Goal: Use online tool/utility: Utilize a website feature to perform a specific function

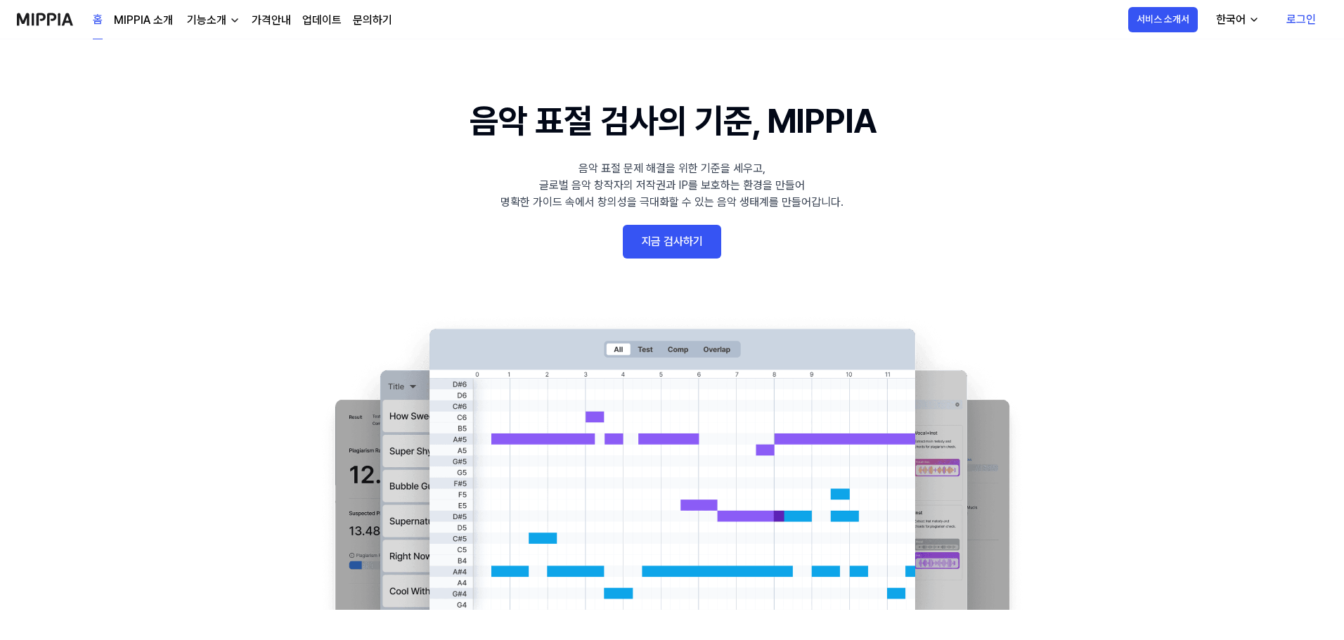
click at [1291, 13] on link "로그인" at bounding box center [1301, 19] width 52 height 39
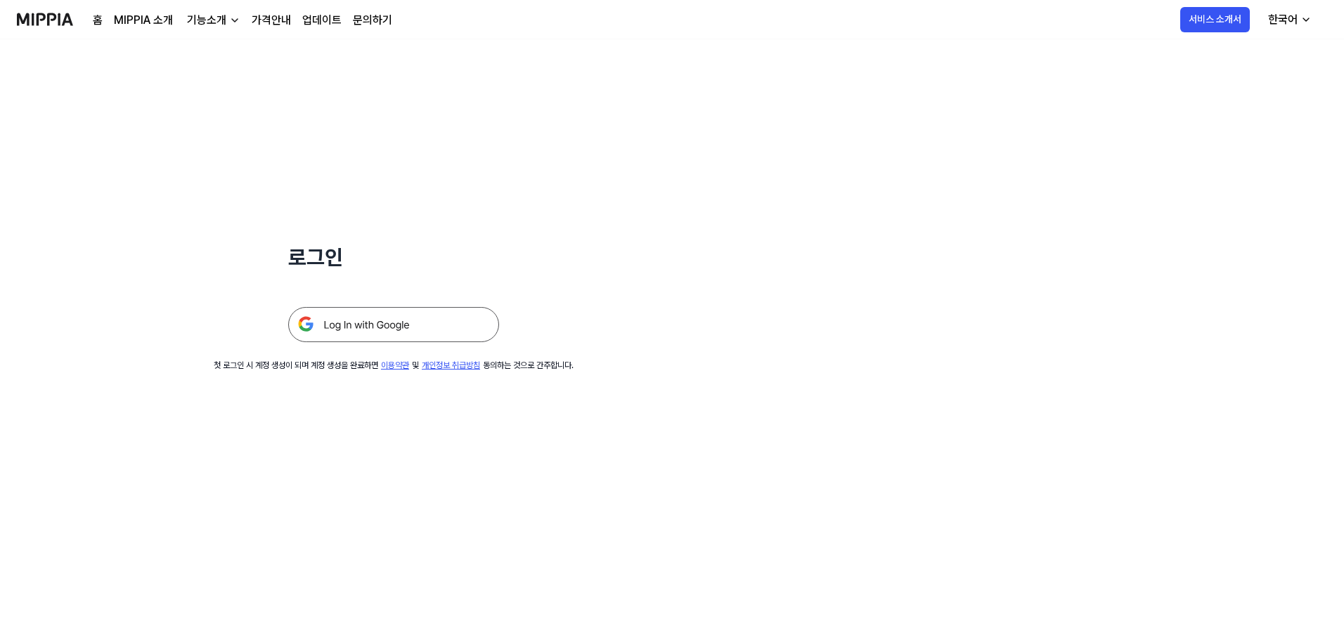
click at [396, 319] on img at bounding box center [393, 324] width 211 height 35
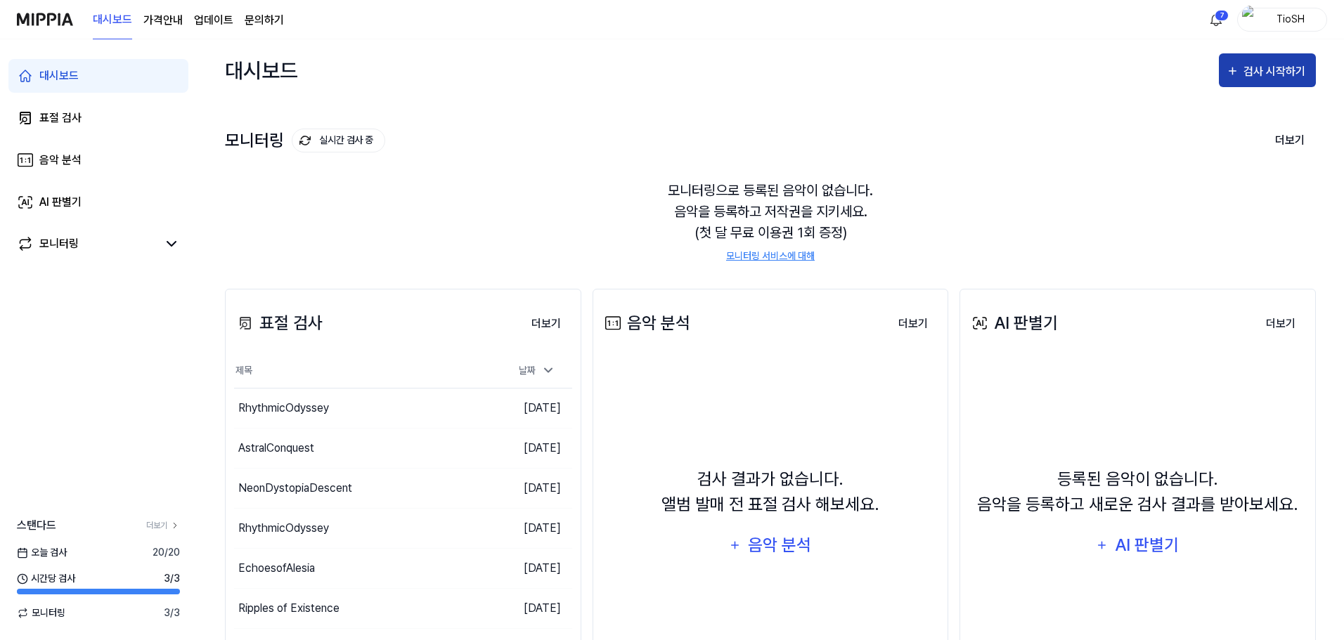
click at [1299, 68] on div "검사 시작하기" at bounding box center [1275, 72] width 65 height 18
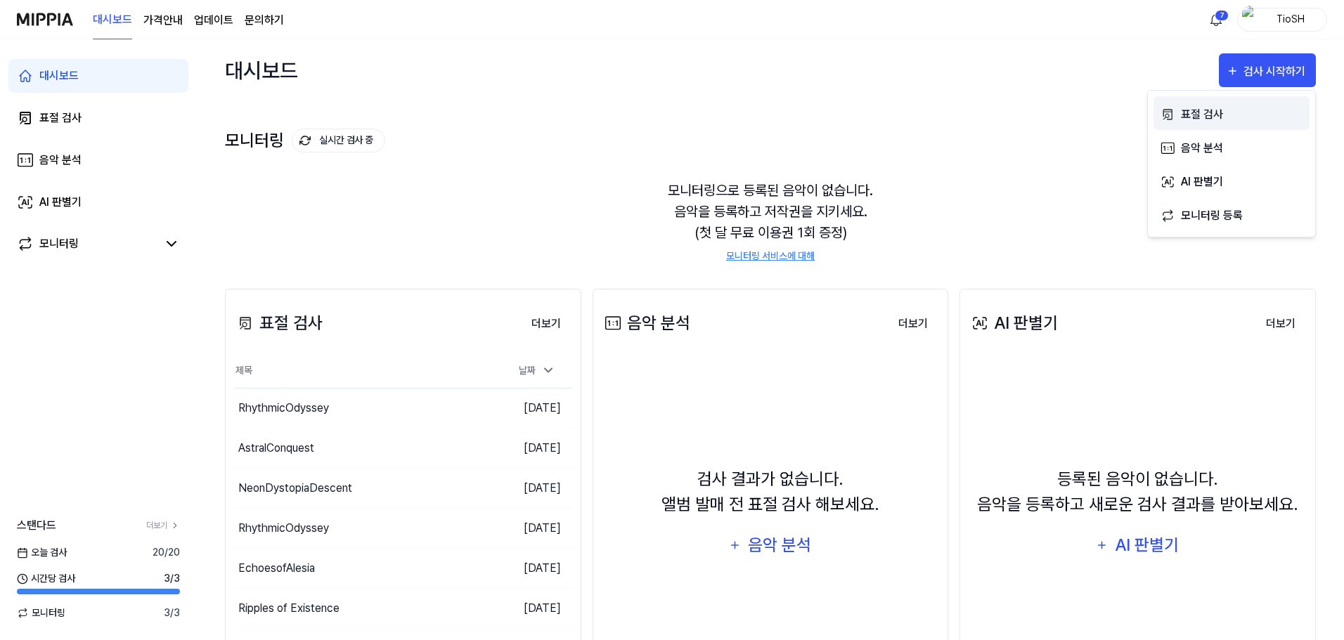
click at [1185, 125] on button "표절 검사" at bounding box center [1231, 113] width 156 height 34
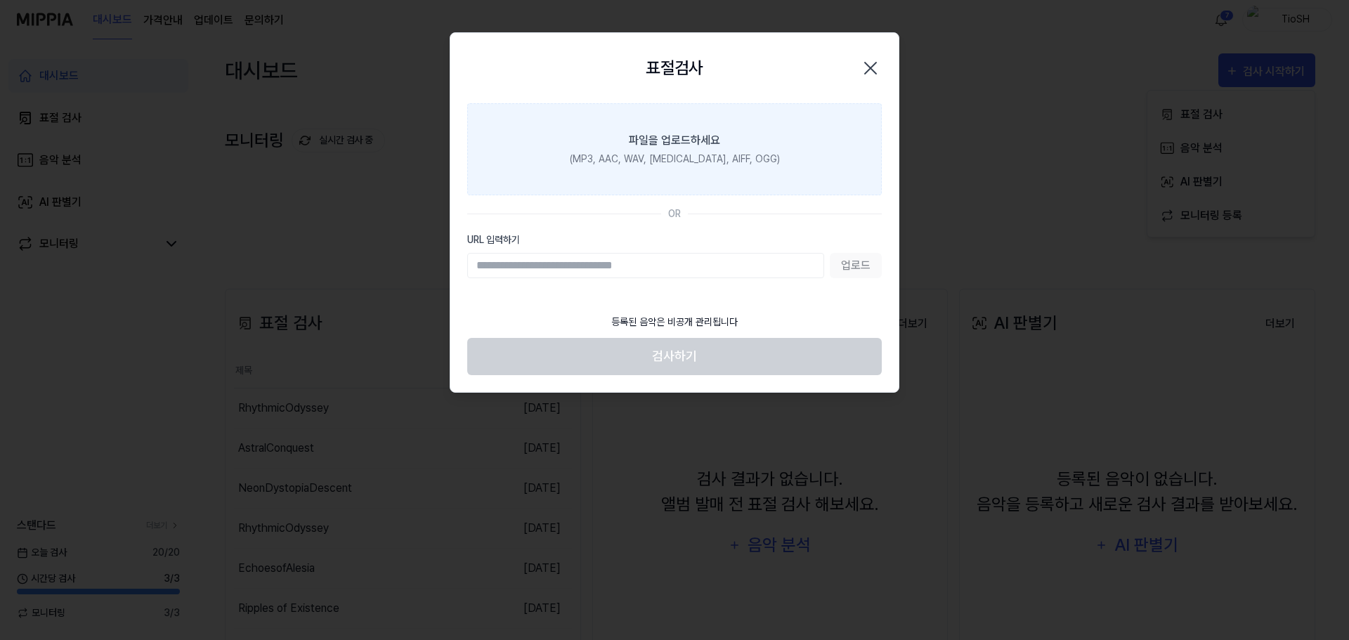
click at [706, 167] on label "파일을 업로드하세요 (MP3, AAC, WAV, FLAC, AIFF, OGG)" at bounding box center [674, 149] width 415 height 92
click at [0, 0] on input "파일을 업로드하세요 (MP3, AAC, WAV, FLAC, AIFF, OGG)" at bounding box center [0, 0] width 0 height 0
click at [609, 143] on label "파일을 업로드하세요 (MP3, AAC, WAV, FLAC, AIFF, OGG)" at bounding box center [674, 149] width 415 height 92
click at [0, 0] on input "파일을 업로드하세요 (MP3, AAC, WAV, FLAC, AIFF, OGG)" at bounding box center [0, 0] width 0 height 0
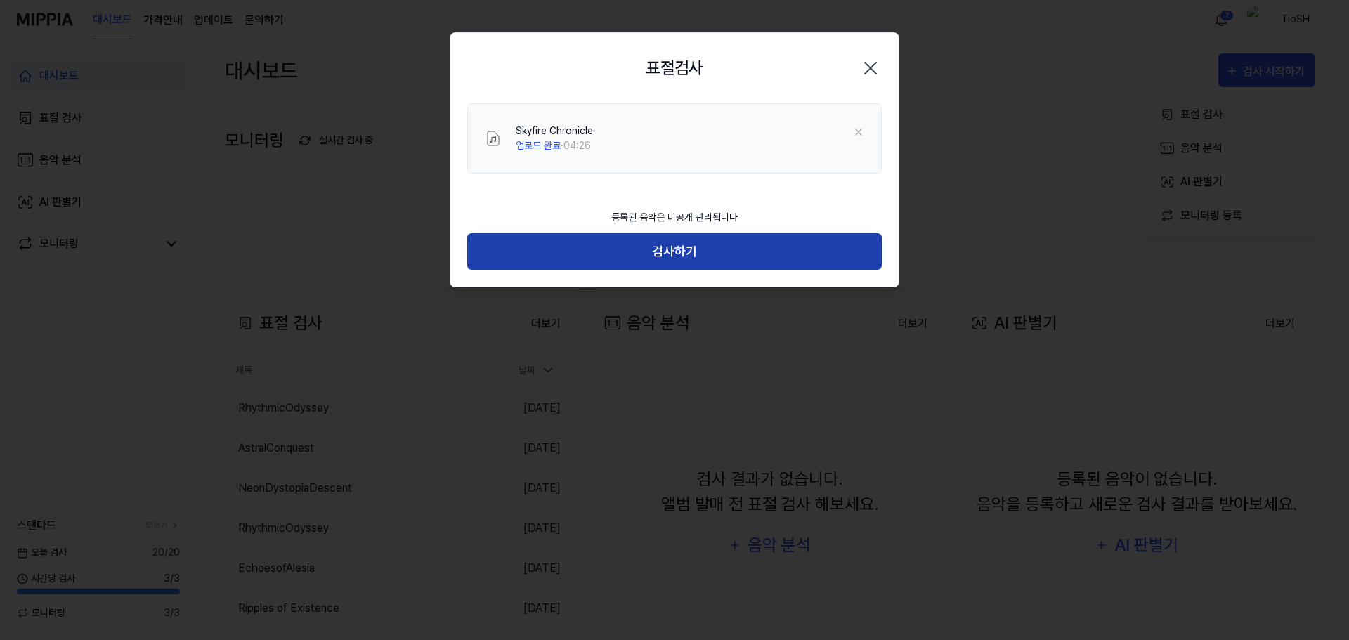
click at [689, 253] on button "검사하기" at bounding box center [674, 251] width 415 height 37
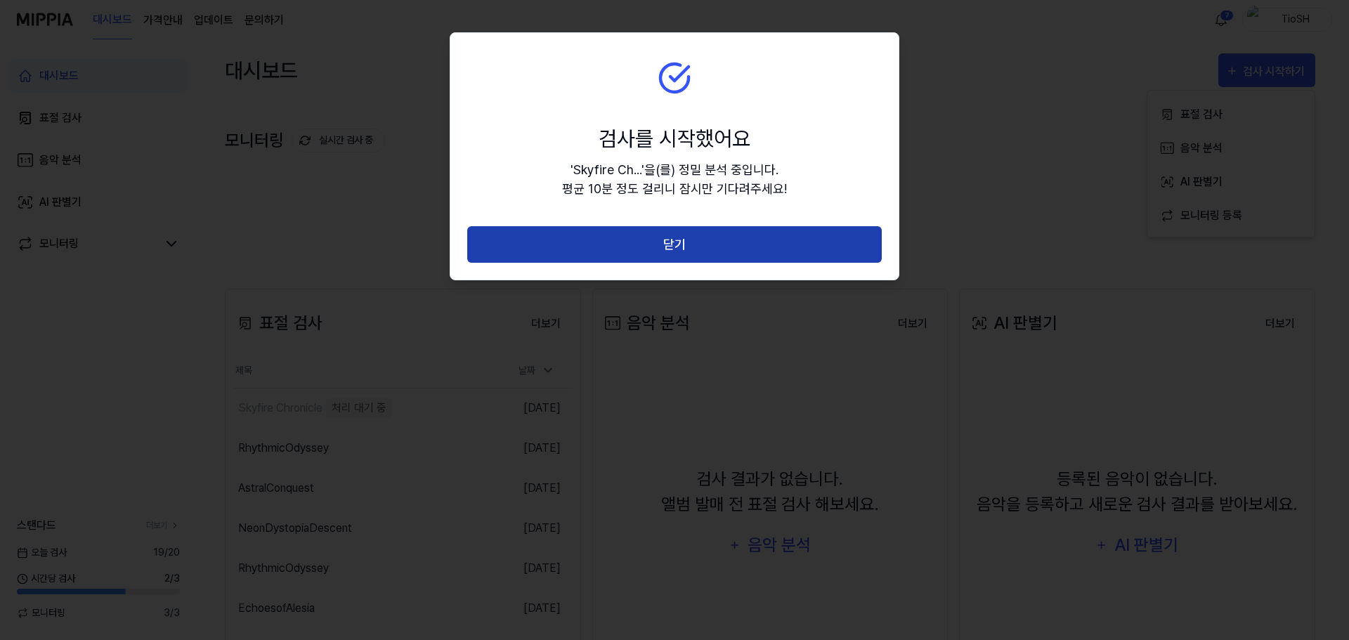
click at [690, 238] on button "닫기" at bounding box center [674, 244] width 415 height 37
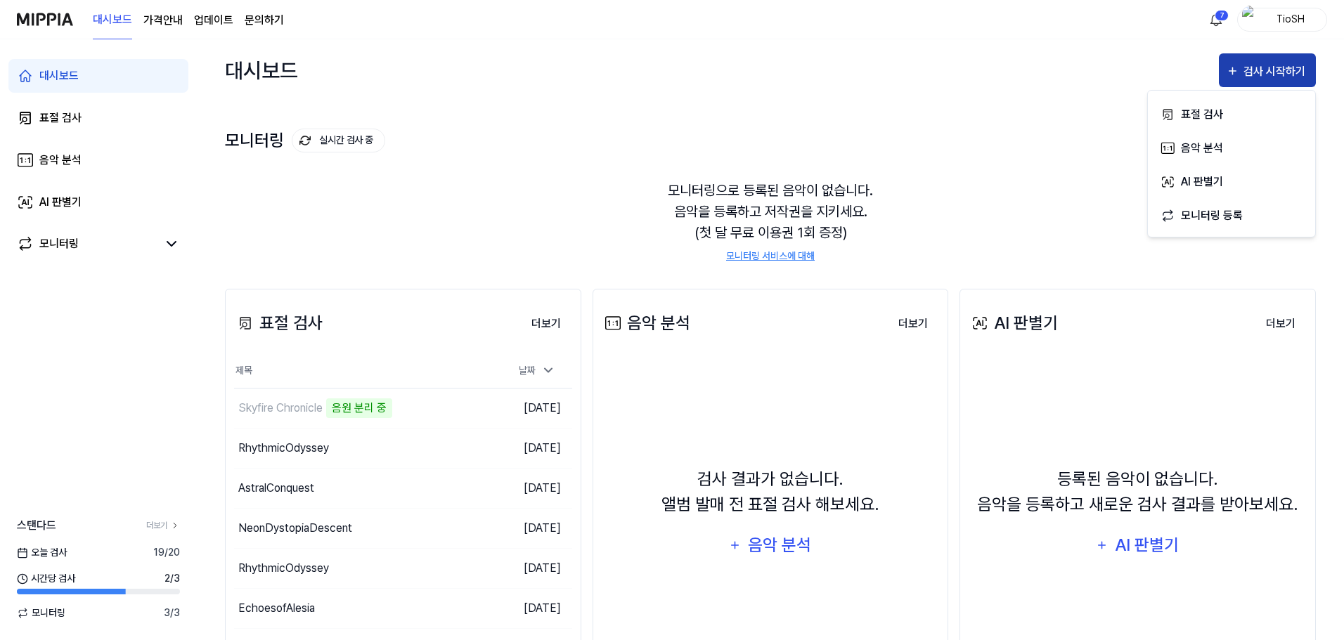
click at [1246, 61] on button "검사 시작하기" at bounding box center [1266, 70] width 97 height 34
click at [1237, 73] on icon "button" at bounding box center [1231, 71] width 13 height 17
click at [1228, 112] on div "표절 검사" at bounding box center [1242, 114] width 122 height 18
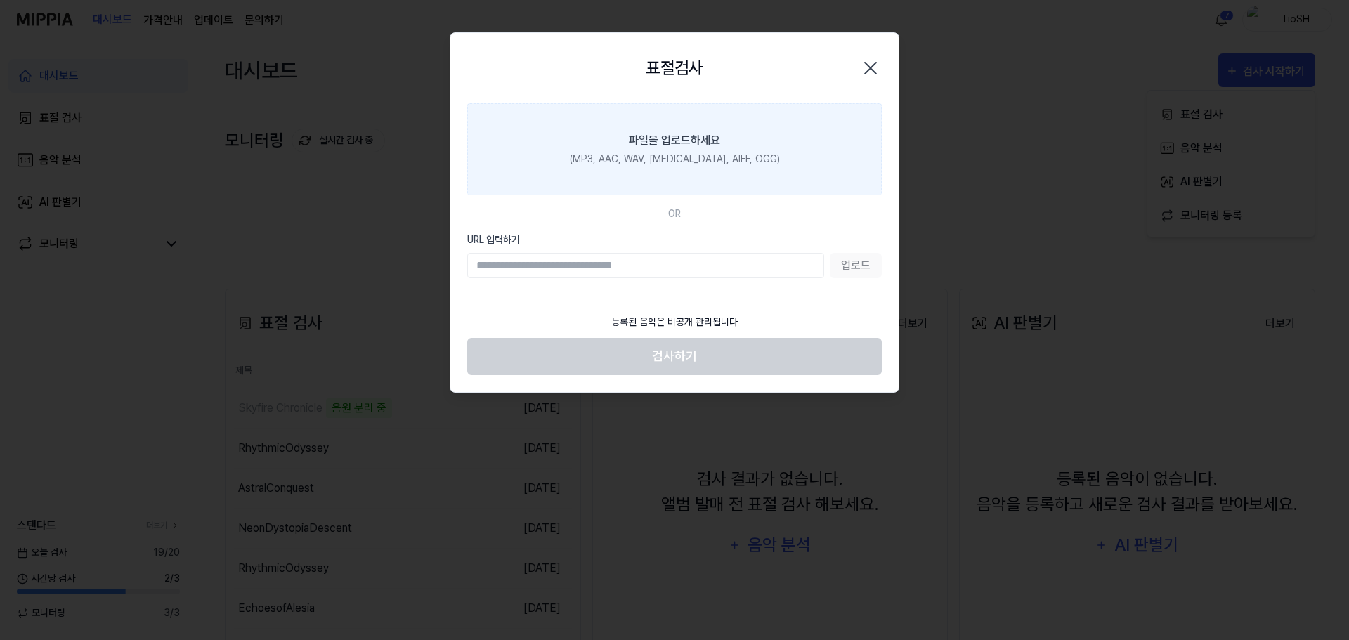
click at [701, 163] on div "(MP3, AAC, WAV, FLAC, AIFF, OGG)" at bounding box center [675, 159] width 210 height 15
click at [0, 0] on input "파일을 업로드하세요 (MP3, AAC, WAV, FLAC, AIFF, OGG)" at bounding box center [0, 0] width 0 height 0
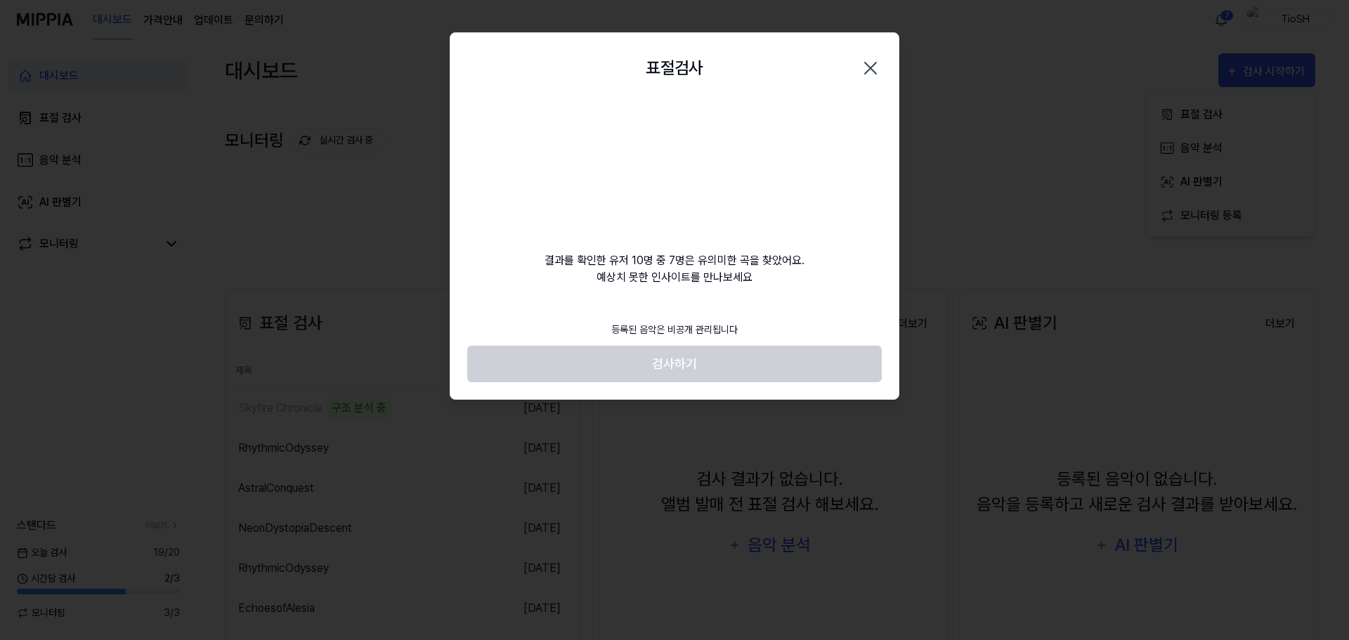
drag, startPoint x: 723, startPoint y: 322, endPoint x: 670, endPoint y: 308, distance: 54.5
click at [670, 308] on div "표절검사 닫기 결과를 확인한 유저 10명 중 7명은 유의미한 곡을 찾았어요. 예상치 못한 인사이트를 만나보세요 등록된 음악은 비공개 관리됩니다…" at bounding box center [675, 216] width 450 height 368
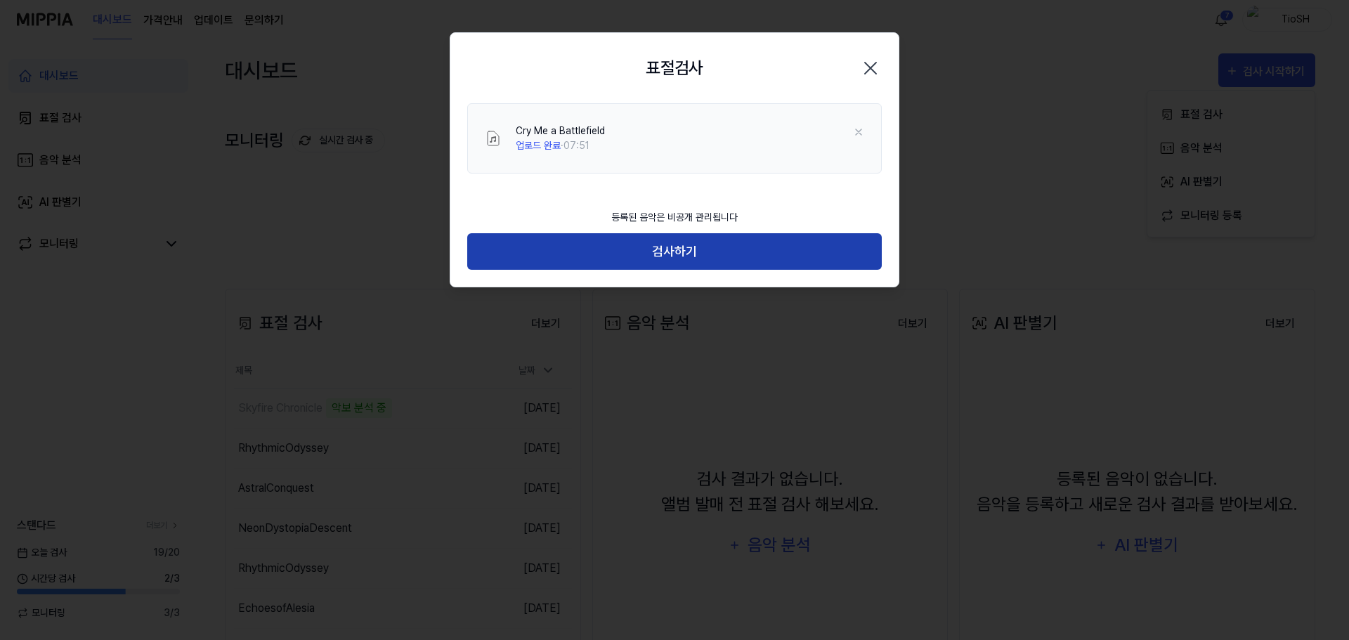
click at [645, 250] on button "검사하기" at bounding box center [674, 251] width 415 height 37
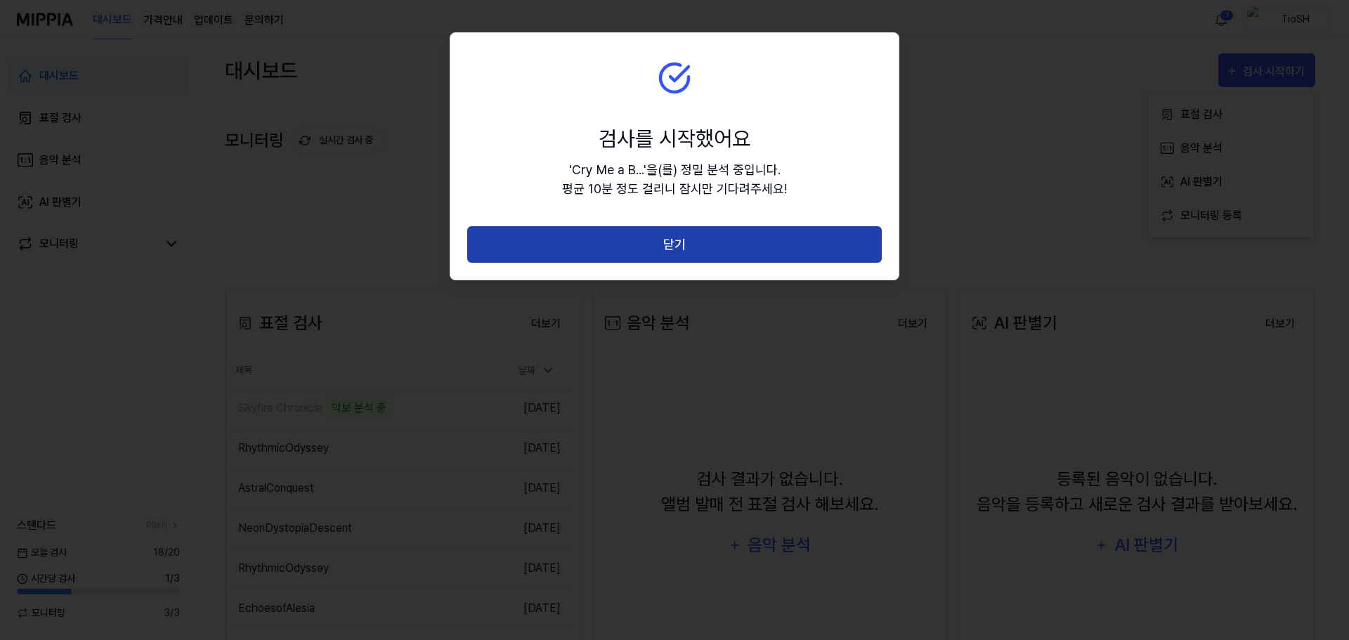
click at [646, 245] on button "닫기" at bounding box center [674, 244] width 415 height 37
